Goal: Navigation & Orientation: Go to known website

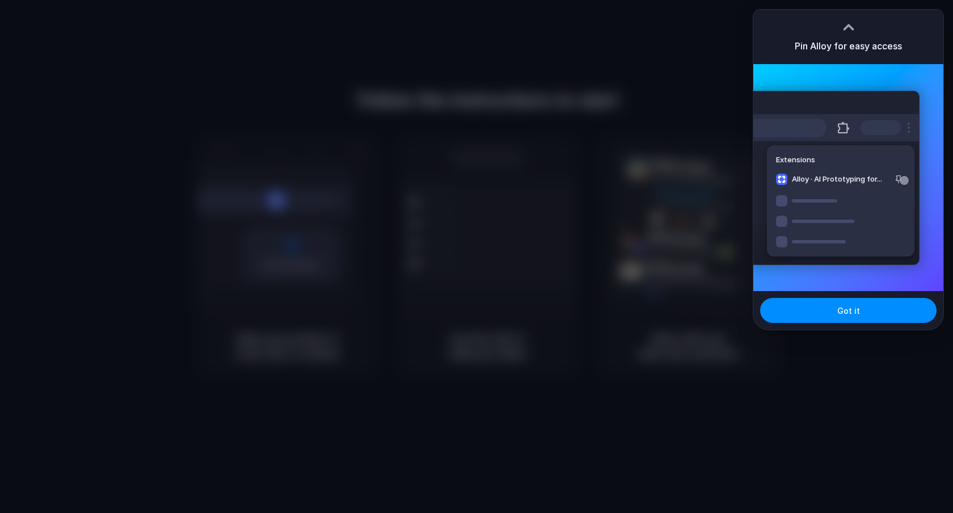
click at [855, 26] on div at bounding box center [848, 25] width 17 height 17
click at [851, 312] on span "Got it" at bounding box center [848, 311] width 23 height 12
